Goal: Check status

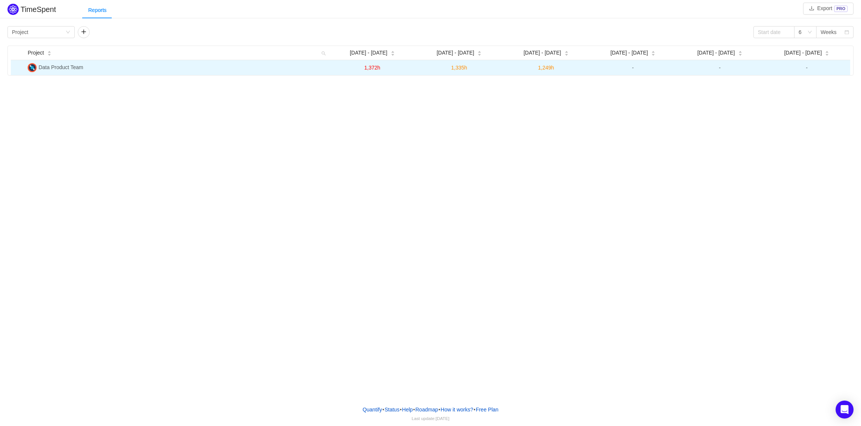
click at [116, 67] on td "Data Product Team" at bounding box center [177, 67] width 304 height 15
click at [59, 72] on td "Data Product Team" at bounding box center [177, 67] width 304 height 15
click at [35, 67] on img at bounding box center [32, 67] width 9 height 9
click at [619, 70] on td "-" at bounding box center [632, 67] width 87 height 15
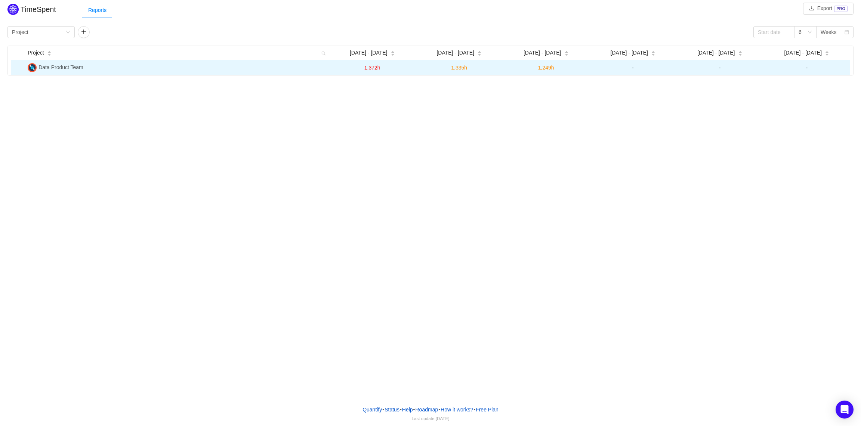
click at [619, 70] on td "-" at bounding box center [632, 67] width 87 height 15
